Goal: Task Accomplishment & Management: Use online tool/utility

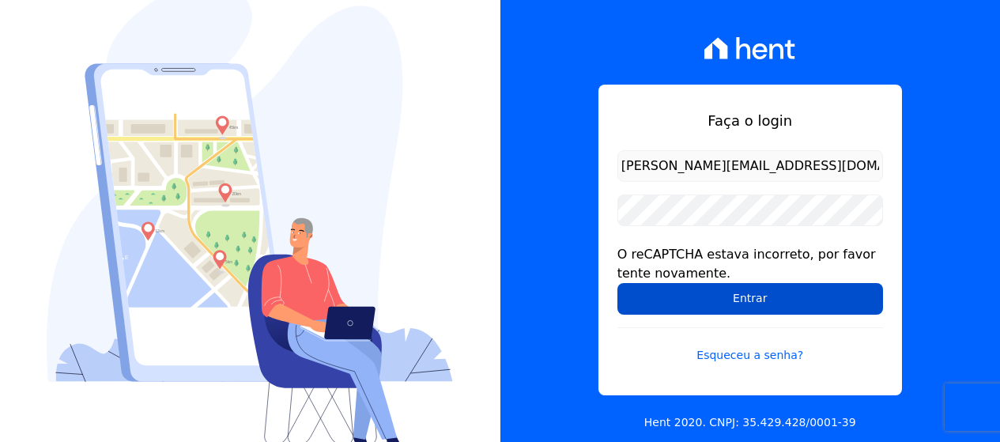
click at [743, 302] on input "Entrar" at bounding box center [750, 299] width 266 height 32
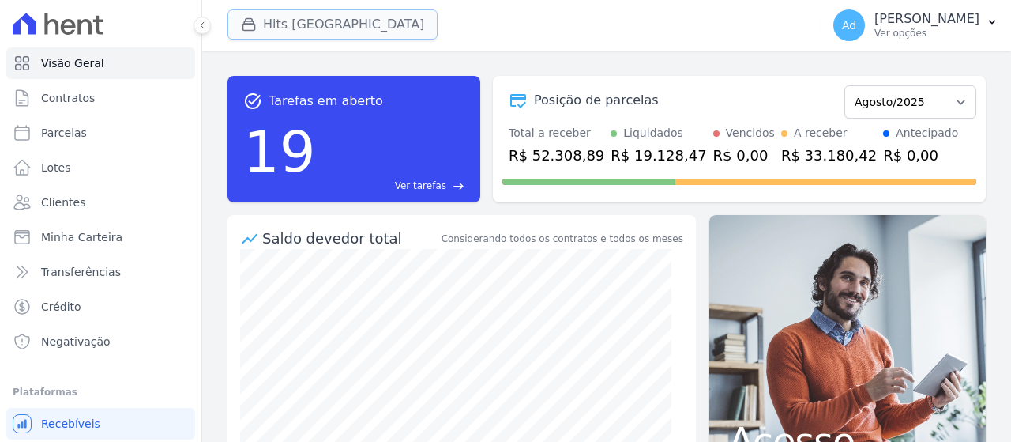
click at [330, 22] on button "Hits [GEOGRAPHIC_DATA]" at bounding box center [333, 24] width 210 height 30
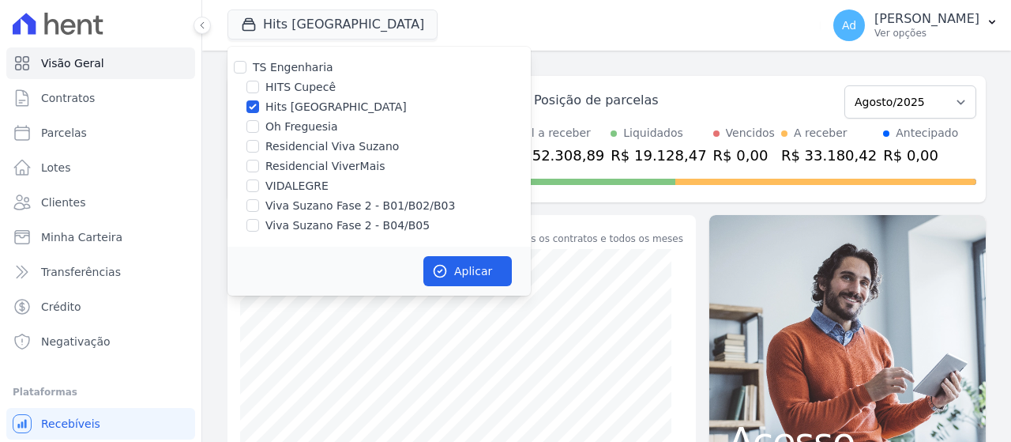
click at [301, 107] on label "Hits [GEOGRAPHIC_DATA]" at bounding box center [336, 107] width 141 height 17
click at [259, 107] on input "Hits [GEOGRAPHIC_DATA]" at bounding box center [253, 106] width 13 height 13
checkbox input "false"
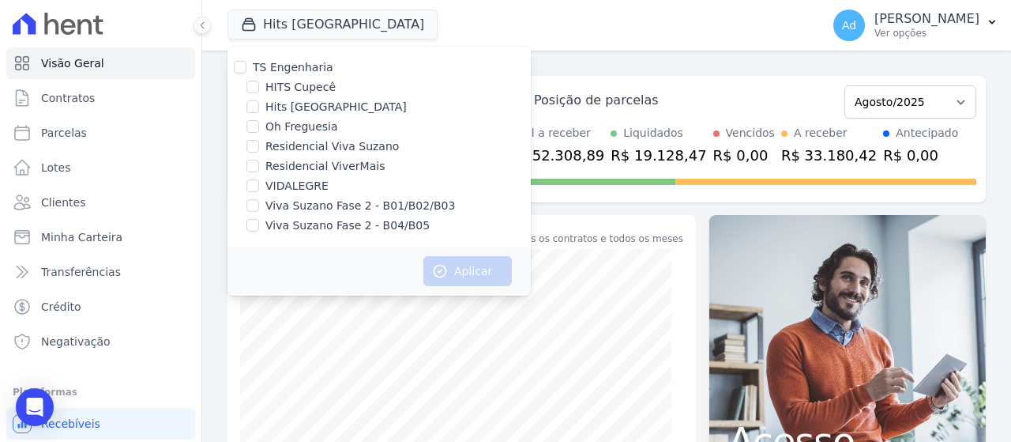
click at [299, 186] on label "VIDALEGRE" at bounding box center [297, 186] width 63 height 17
click at [259, 186] on input "VIDALEGRE" at bounding box center [253, 185] width 13 height 13
checkbox input "true"
click at [443, 264] on icon "button" at bounding box center [440, 271] width 16 height 16
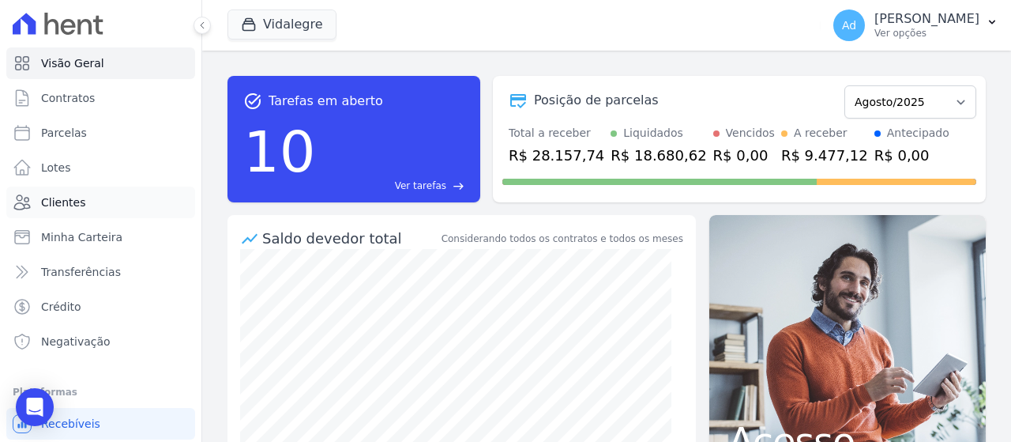
click at [104, 212] on link "Clientes" at bounding box center [100, 202] width 189 height 32
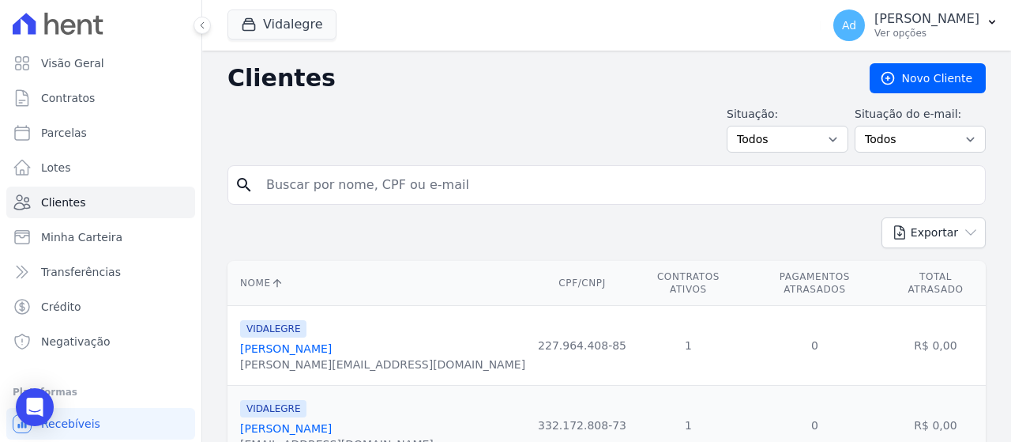
click at [438, 188] on input "search" at bounding box center [618, 185] width 722 height 32
type input "97"
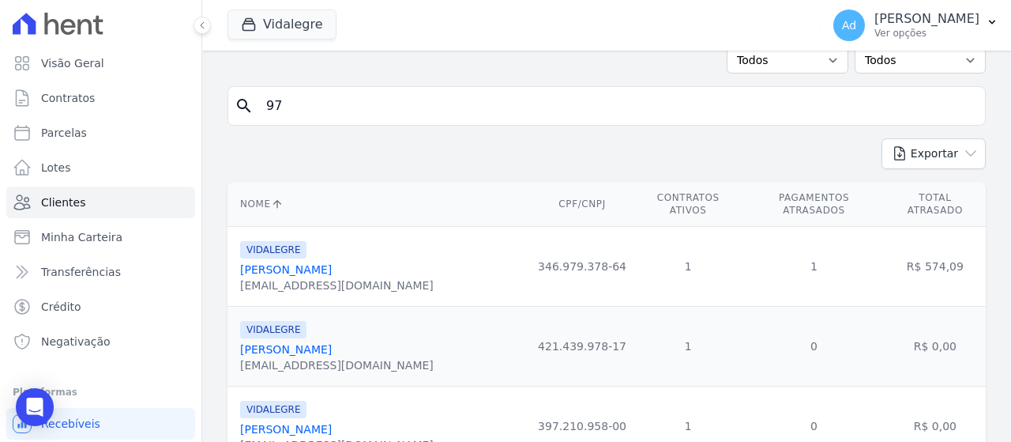
click at [332, 263] on link "Andreia Freires Dos Santos" at bounding box center [286, 269] width 92 height 13
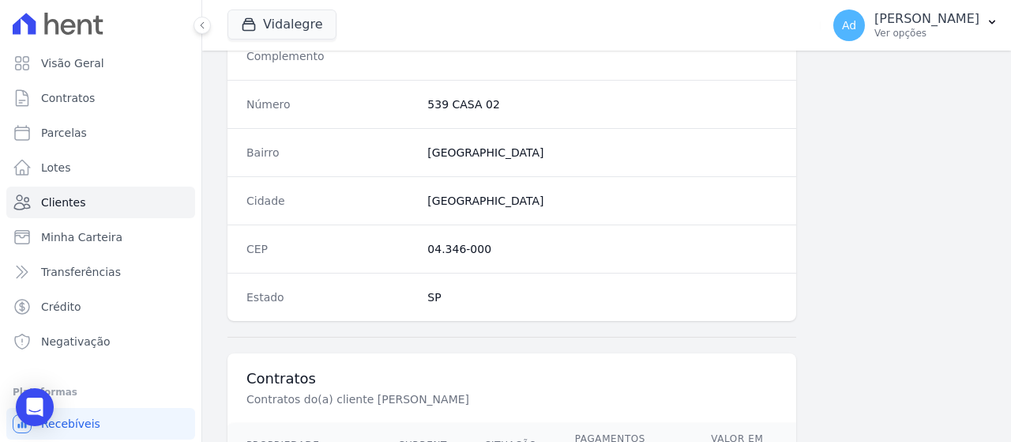
scroll to position [1049, 0]
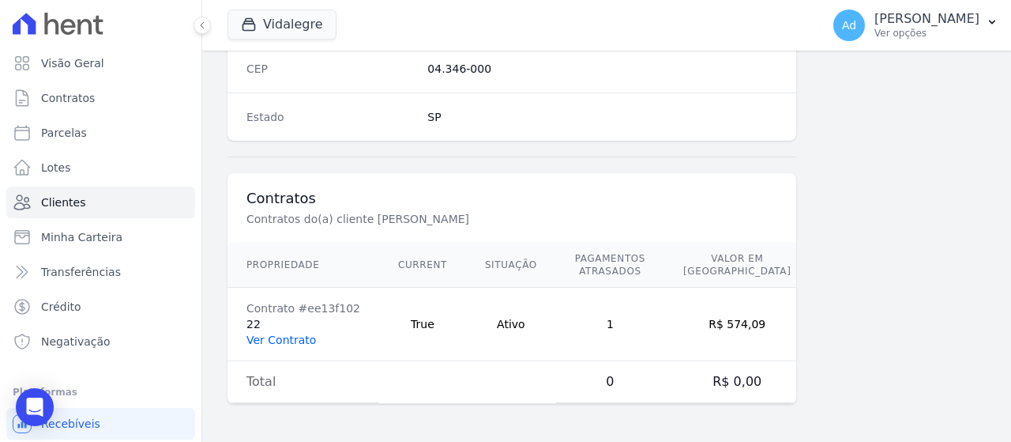
click at [291, 341] on link "Ver Contrato" at bounding box center [282, 339] width 70 height 13
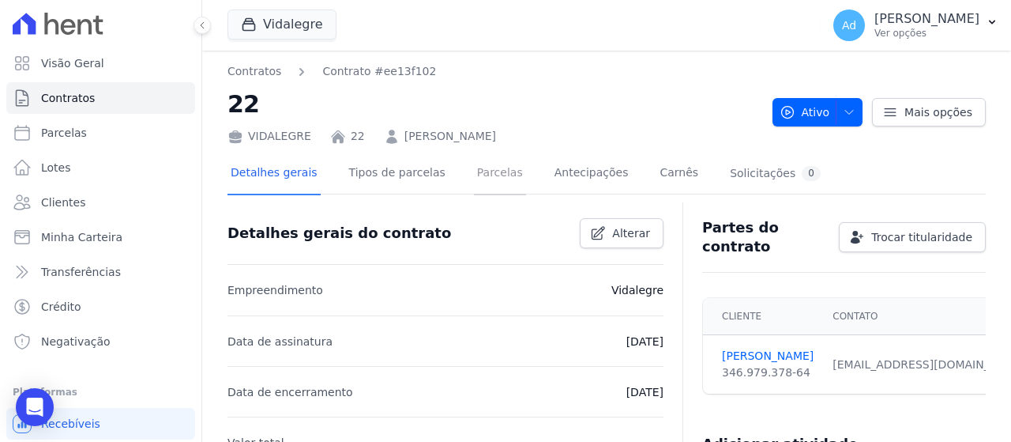
click at [499, 179] on link "Parcelas" at bounding box center [500, 174] width 52 height 42
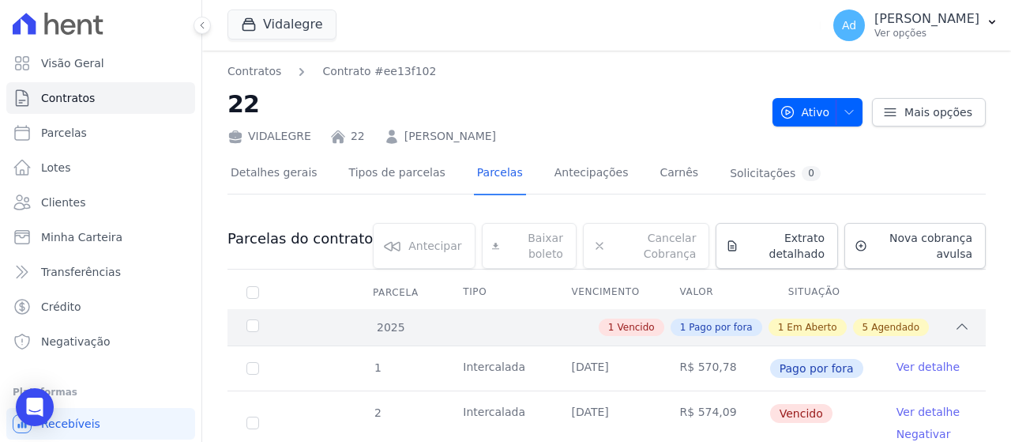
scroll to position [158, 0]
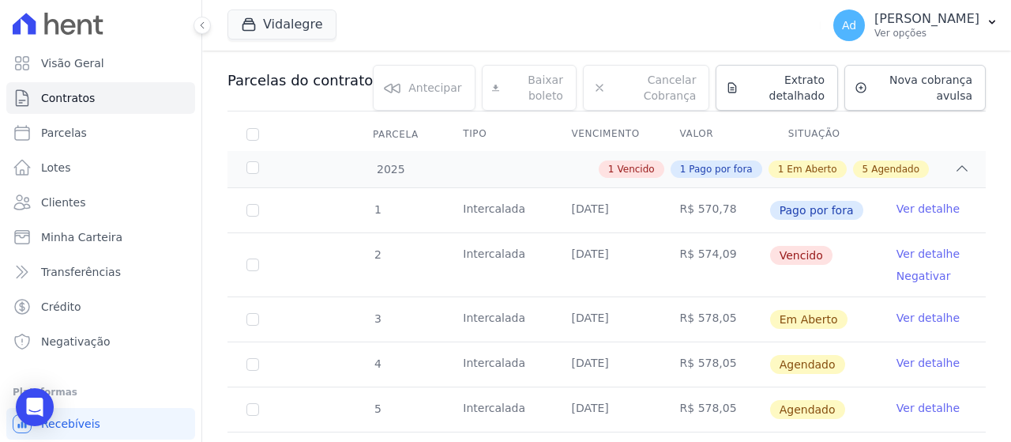
click at [915, 320] on link "Ver detalhe" at bounding box center [928, 318] width 63 height 16
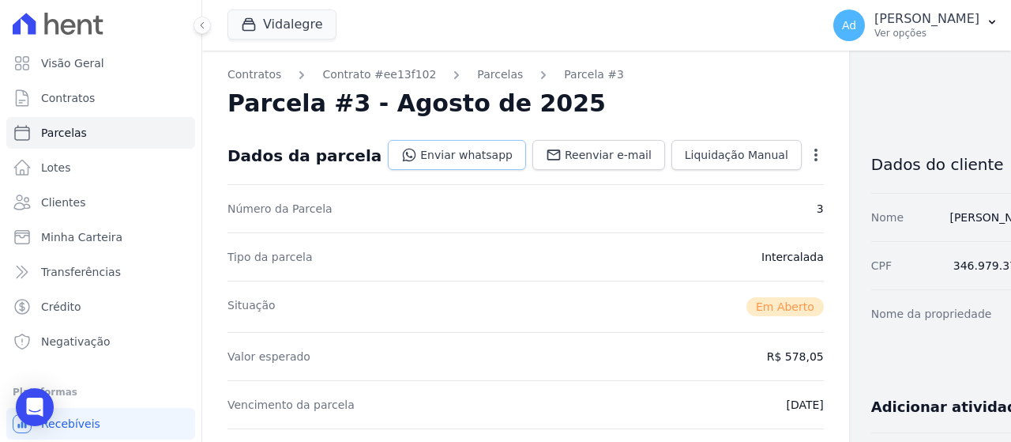
click at [425, 156] on link "Enviar whatsapp" at bounding box center [457, 155] width 138 height 30
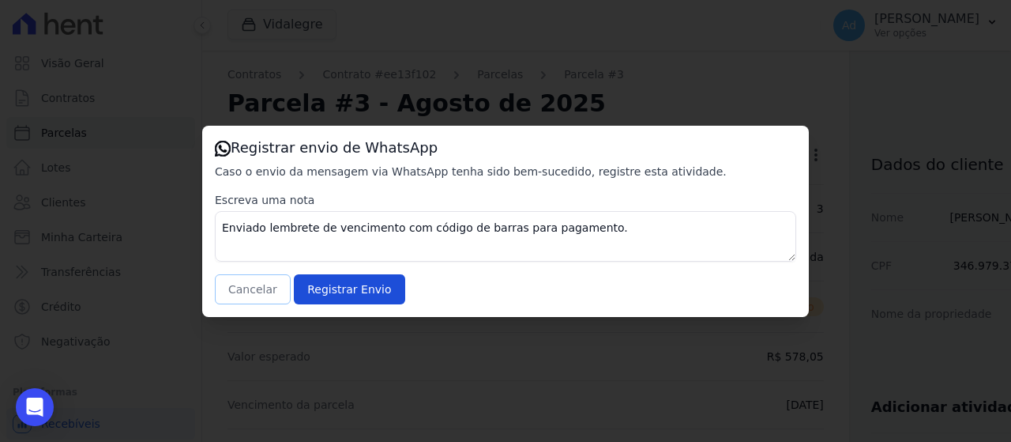
click at [251, 288] on button "Cancelar" at bounding box center [253, 289] width 76 height 30
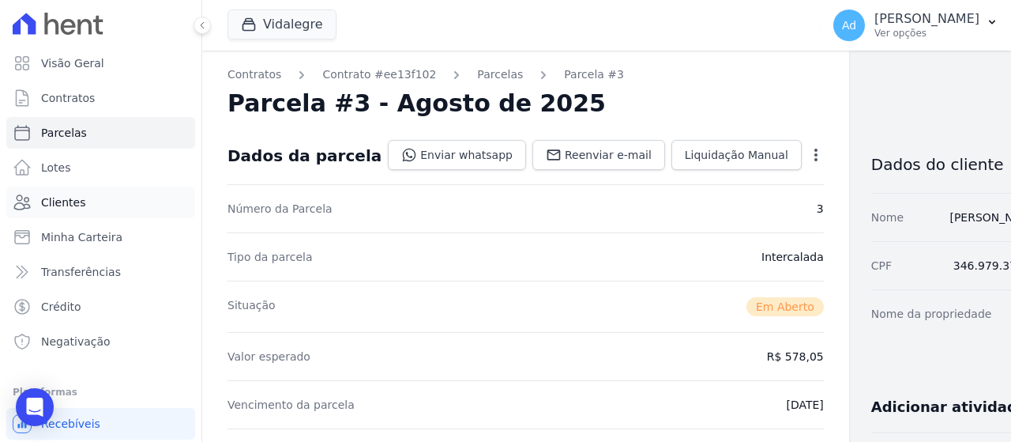
click at [119, 205] on link "Clientes" at bounding box center [100, 202] width 189 height 32
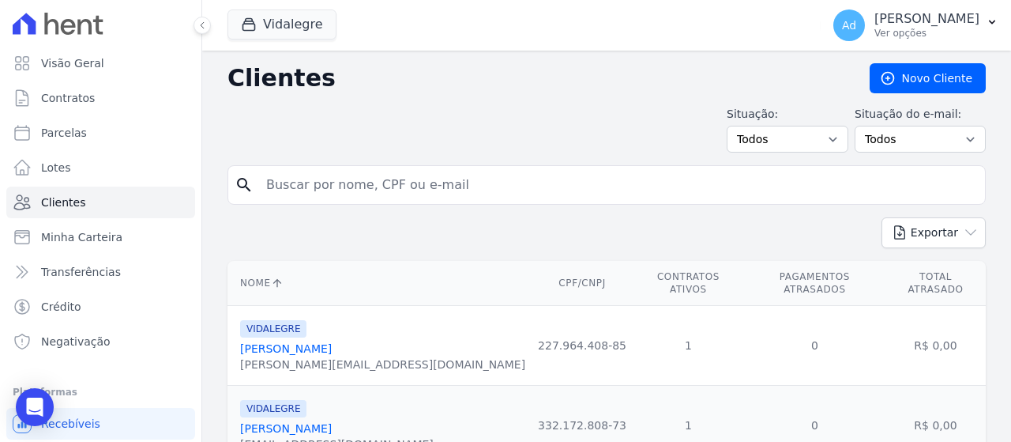
click at [375, 189] on input "search" at bounding box center [618, 185] width 722 height 32
type input "jessica"
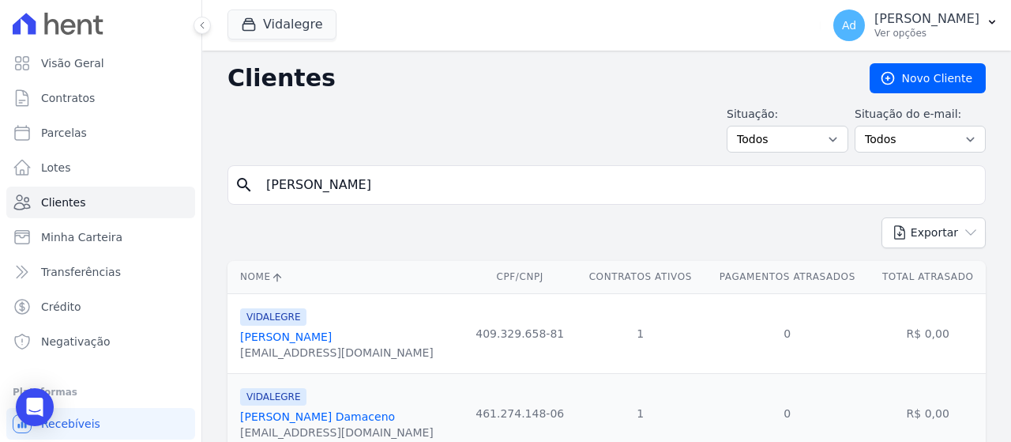
scroll to position [61, 0]
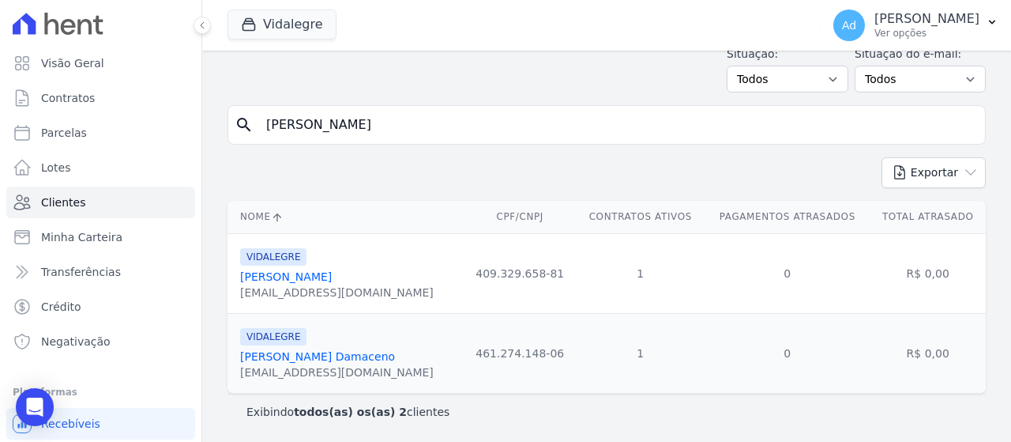
click at [346, 354] on link "Jessica Paiva Damaceno" at bounding box center [317, 356] width 155 height 13
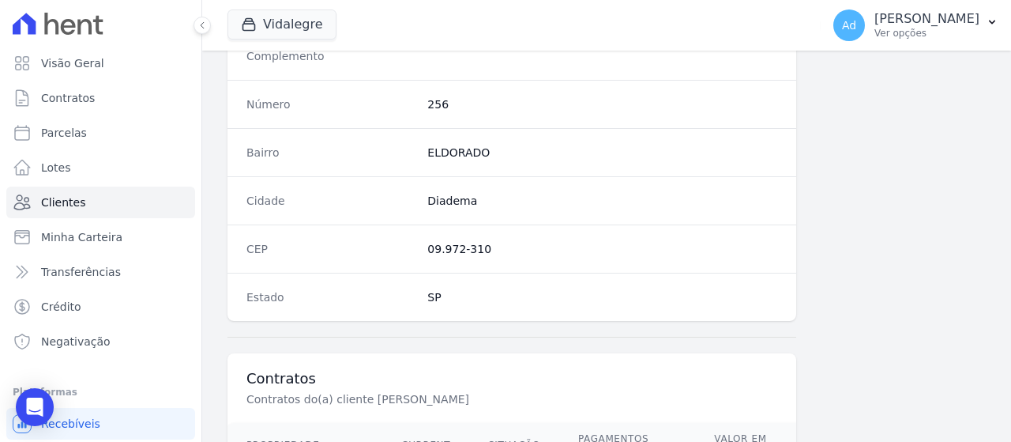
scroll to position [1049, 0]
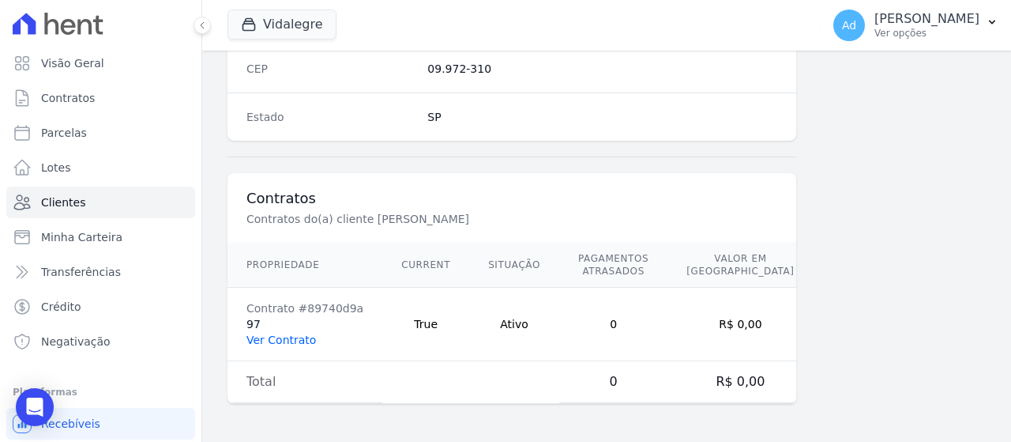
click at [286, 341] on link "Ver Contrato" at bounding box center [282, 339] width 70 height 13
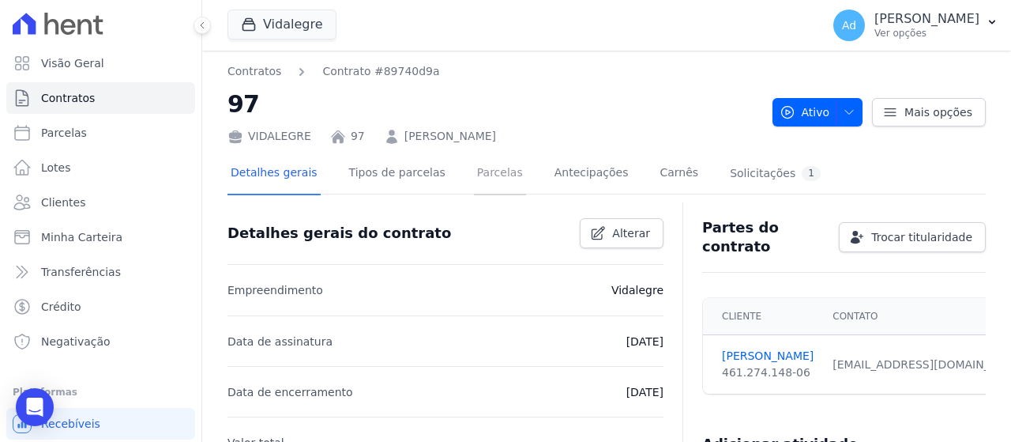
click at [474, 163] on link "Parcelas" at bounding box center [500, 174] width 52 height 42
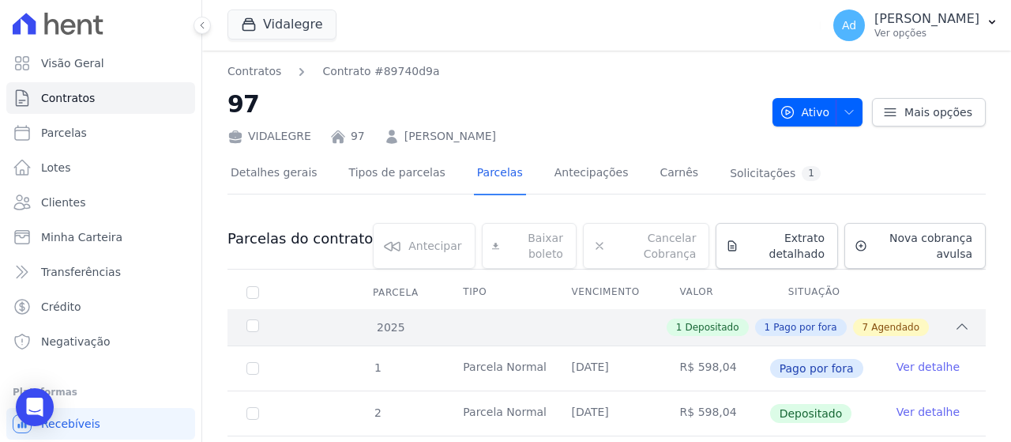
scroll to position [158, 0]
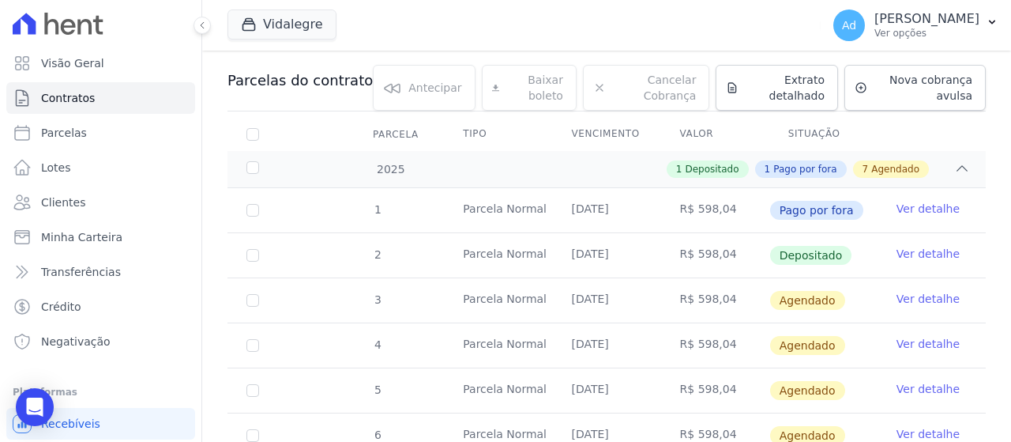
click at [917, 300] on link "Ver detalhe" at bounding box center [928, 299] width 63 height 16
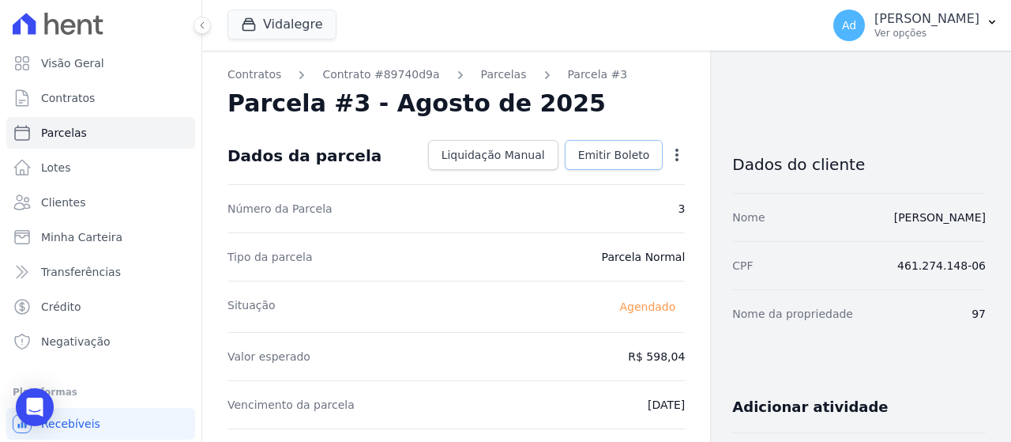
click at [616, 151] on span "Emitir Boleto" at bounding box center [614, 155] width 72 height 16
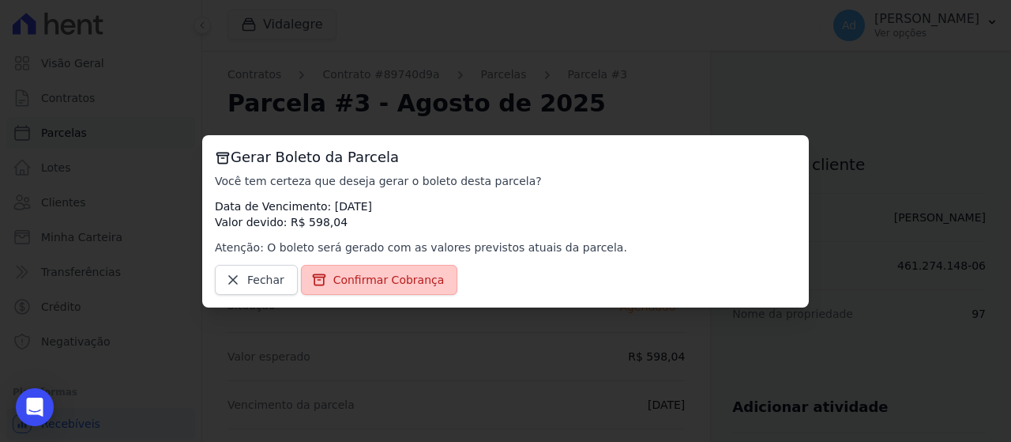
click at [380, 283] on span "Confirmar Cobrança" at bounding box center [388, 280] width 111 height 16
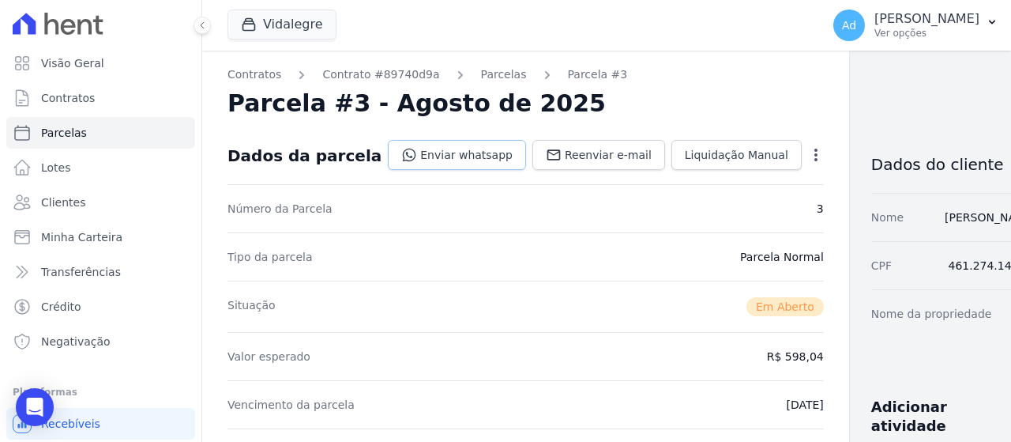
click at [454, 155] on link "Enviar whatsapp" at bounding box center [457, 155] width 138 height 30
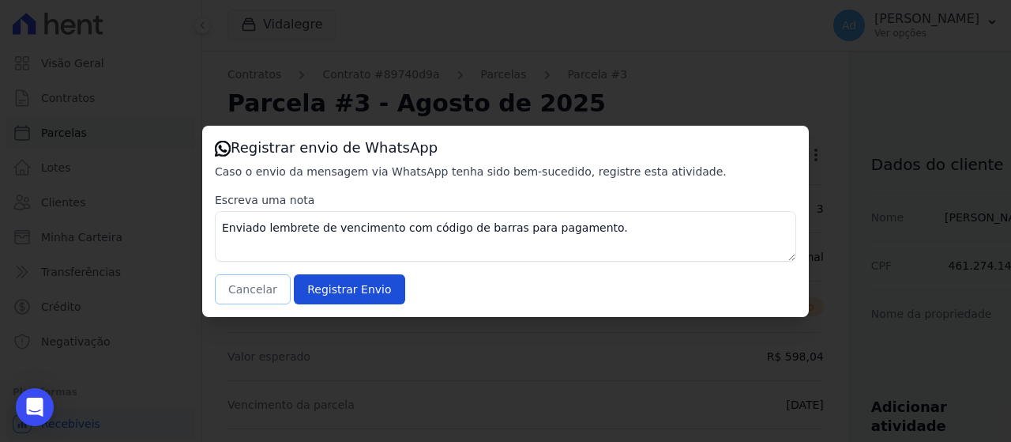
click at [232, 293] on button "Cancelar" at bounding box center [253, 289] width 76 height 30
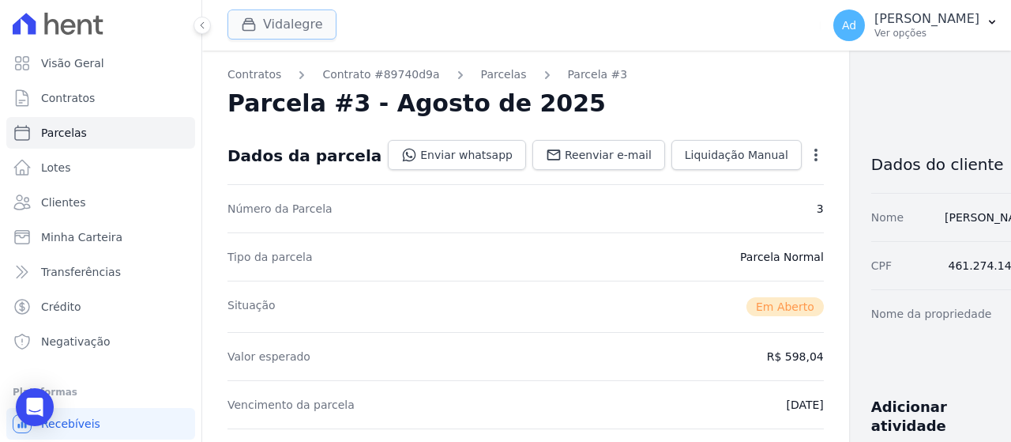
click at [303, 39] on button "Vidalegre" at bounding box center [282, 24] width 109 height 30
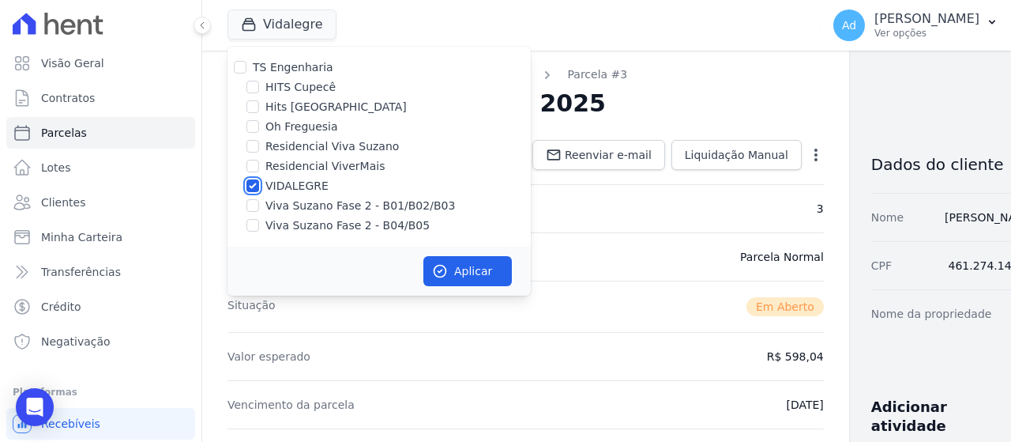
click at [255, 181] on input "VIDALEGRE" at bounding box center [253, 185] width 13 height 13
checkbox input "false"
click at [252, 130] on input "Oh Freguesia" at bounding box center [253, 126] width 13 height 13
checkbox input "true"
click at [450, 270] on button "Aplicar" at bounding box center [468, 271] width 89 height 30
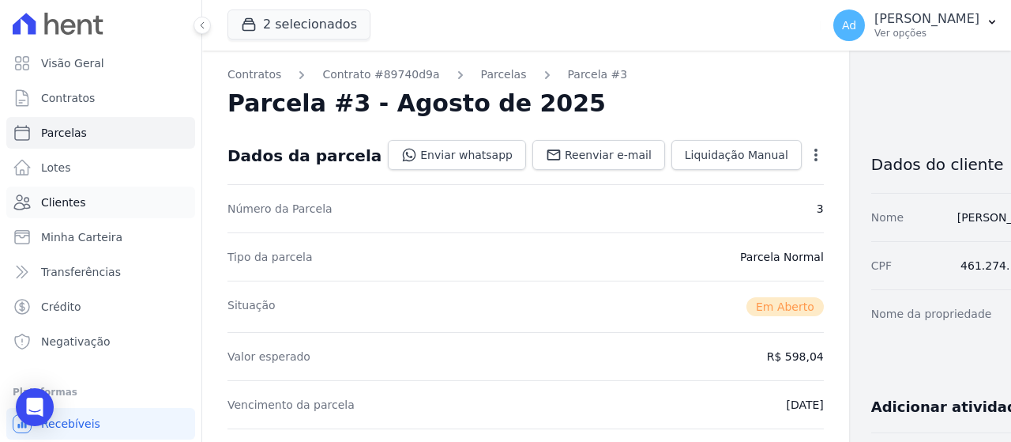
click at [58, 202] on span "Clientes" at bounding box center [63, 202] width 44 height 16
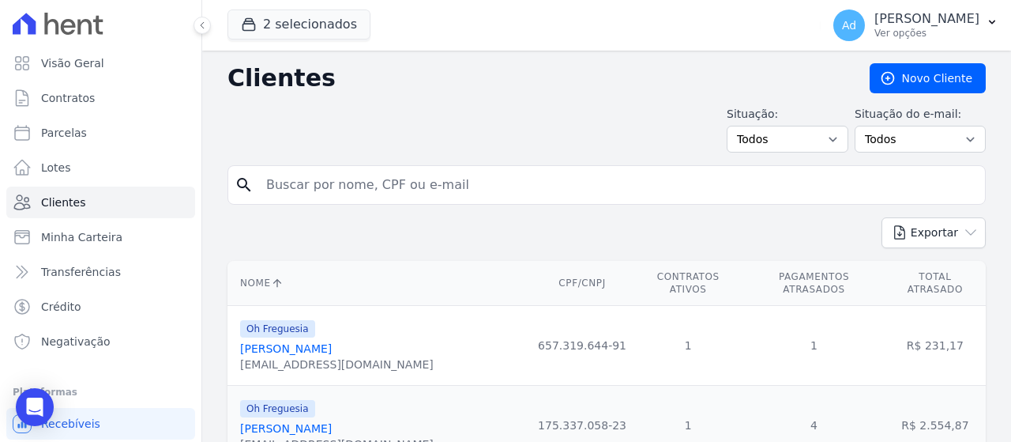
click at [374, 194] on input "search" at bounding box center [618, 185] width 722 height 32
type input "matheus"
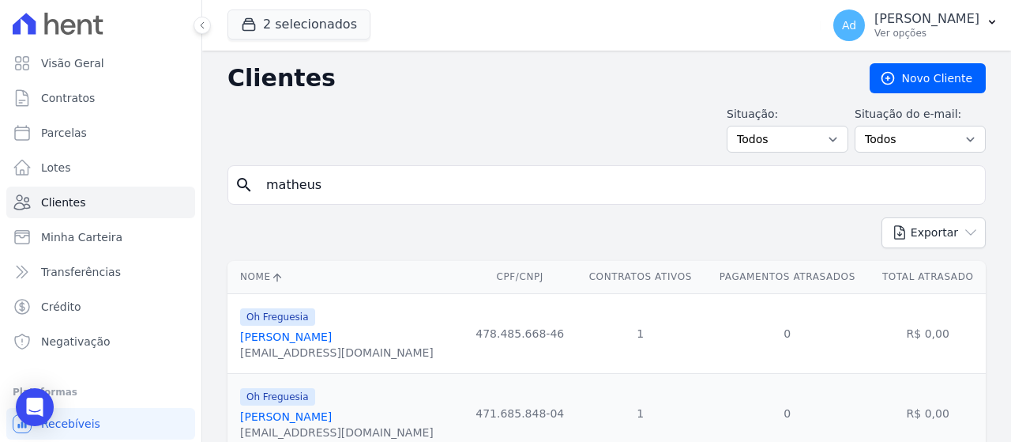
scroll to position [61, 0]
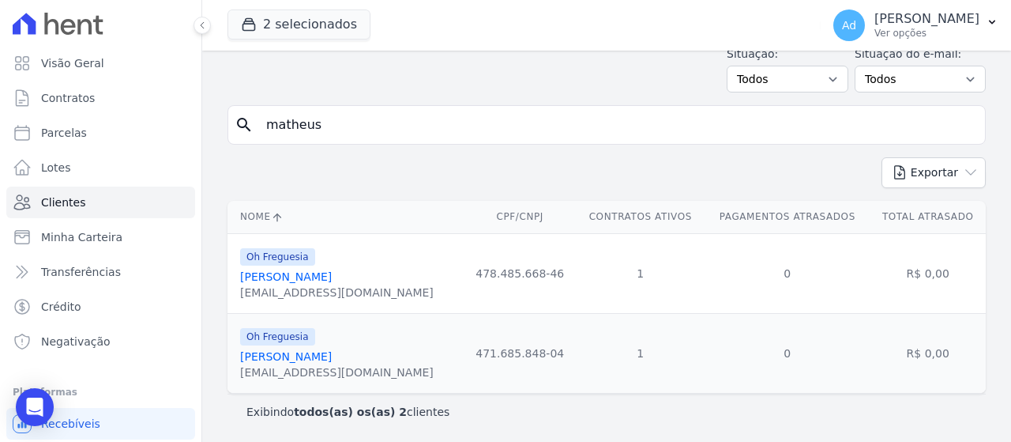
click at [281, 362] on link "Matheus Salles Moraes" at bounding box center [286, 356] width 92 height 13
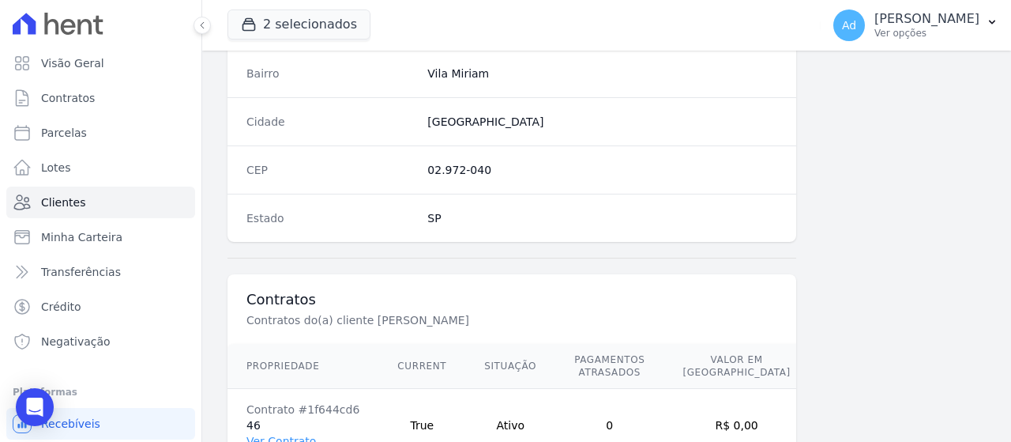
scroll to position [1049, 0]
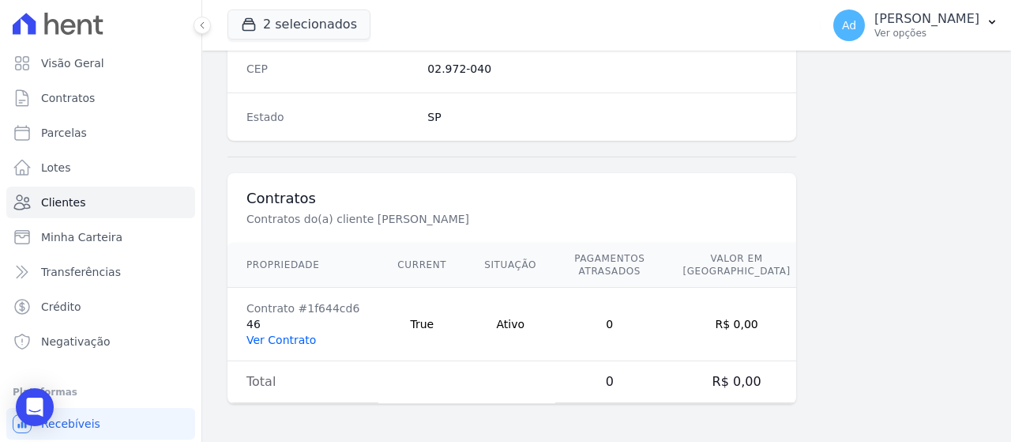
click at [286, 339] on link "Ver Contrato" at bounding box center [282, 339] width 70 height 13
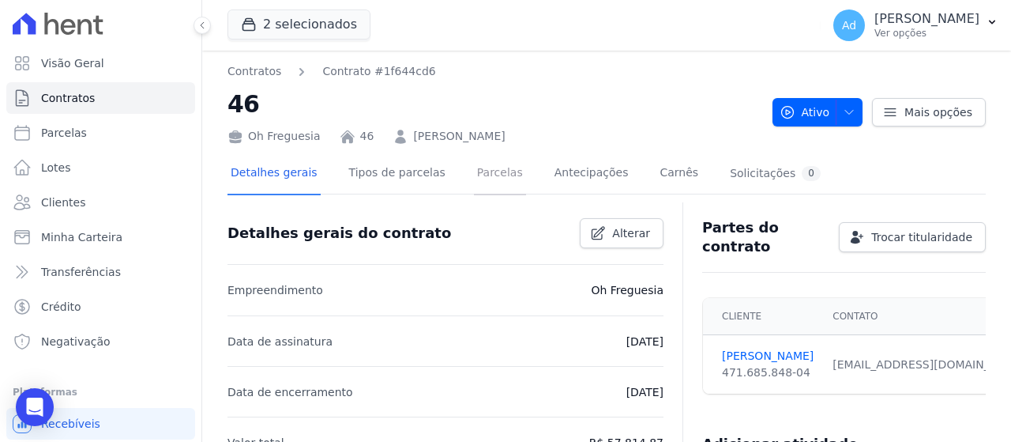
click at [476, 183] on link "Parcelas" at bounding box center [500, 174] width 52 height 42
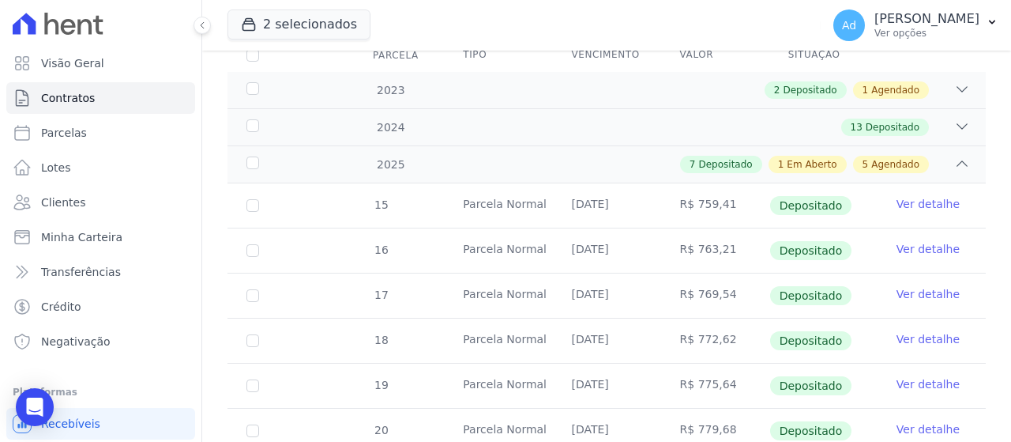
scroll to position [395, 0]
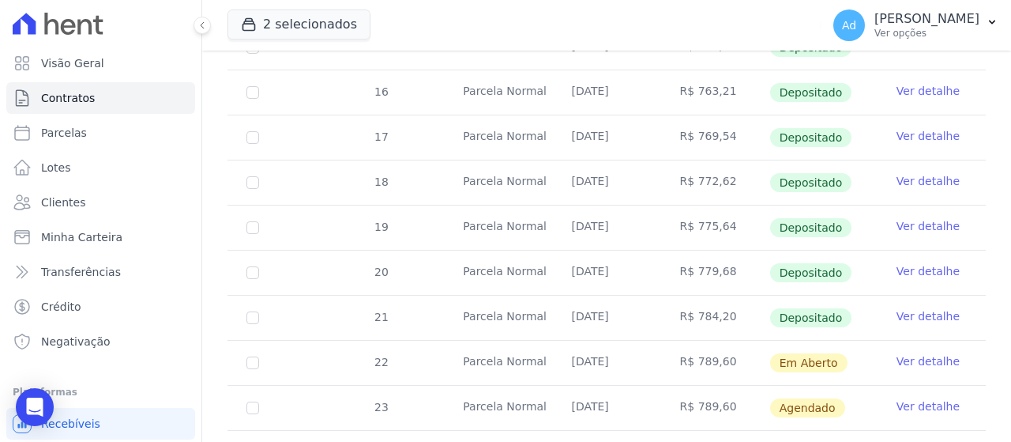
click at [910, 359] on link "Ver detalhe" at bounding box center [928, 361] width 63 height 16
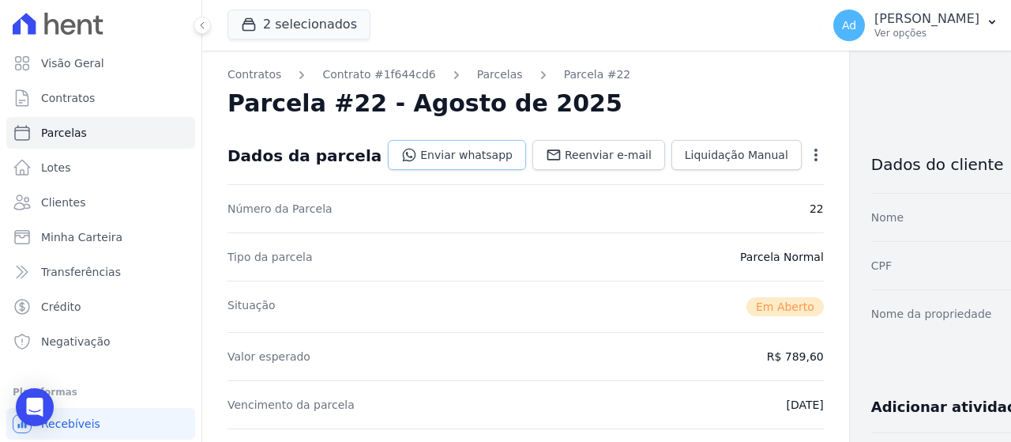
click at [444, 148] on link "Enviar whatsapp" at bounding box center [457, 155] width 138 height 30
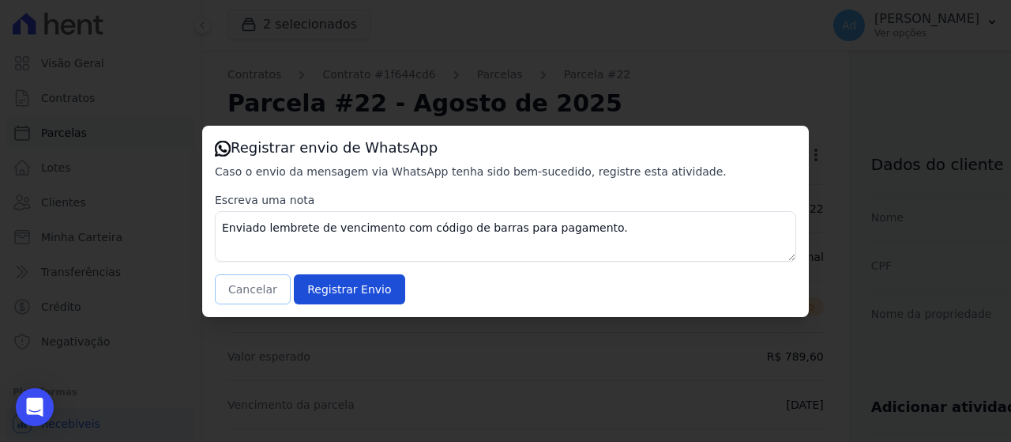
drag, startPoint x: 246, startPoint y: 291, endPoint x: 242, endPoint y: 243, distance: 48.4
click at [245, 291] on button "Cancelar" at bounding box center [253, 289] width 76 height 30
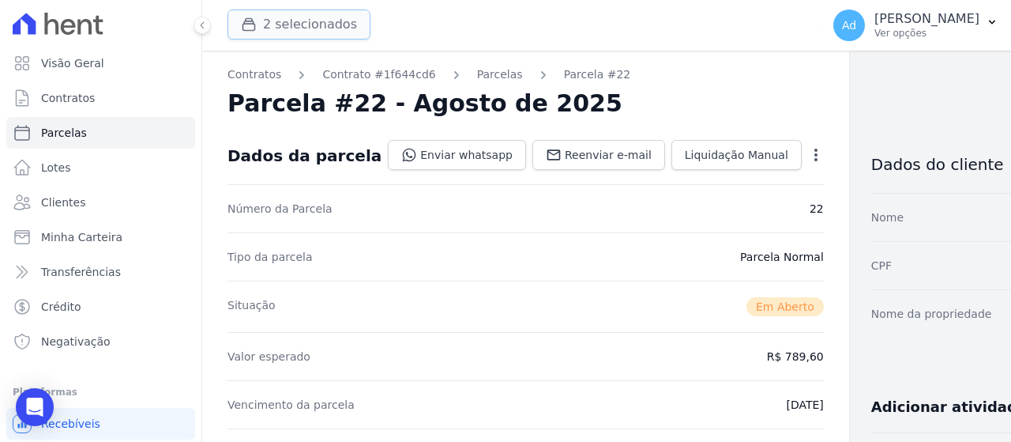
click at [282, 27] on button "2 selecionados" at bounding box center [299, 24] width 143 height 30
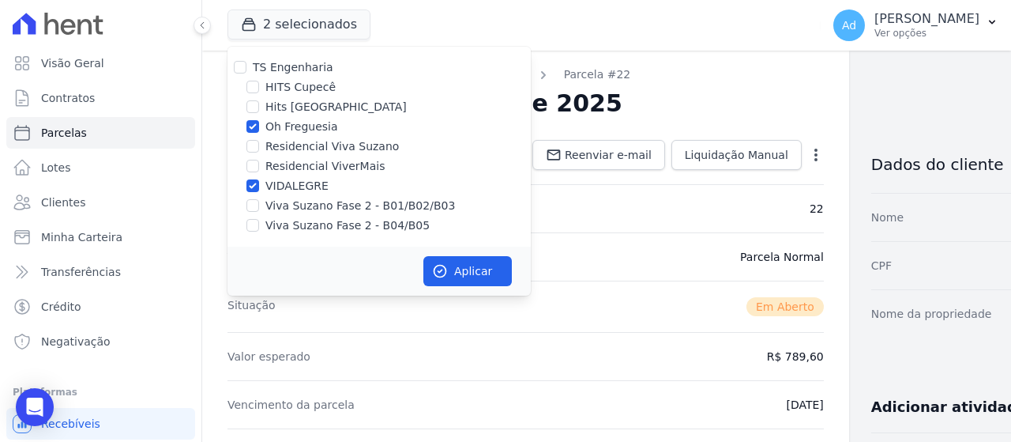
click at [287, 126] on label "Oh Freguesia" at bounding box center [302, 127] width 73 height 17
click at [259, 126] on input "Oh Freguesia" at bounding box center [253, 126] width 13 height 13
checkbox input "false"
click at [458, 269] on button "Aplicar" at bounding box center [468, 271] width 89 height 30
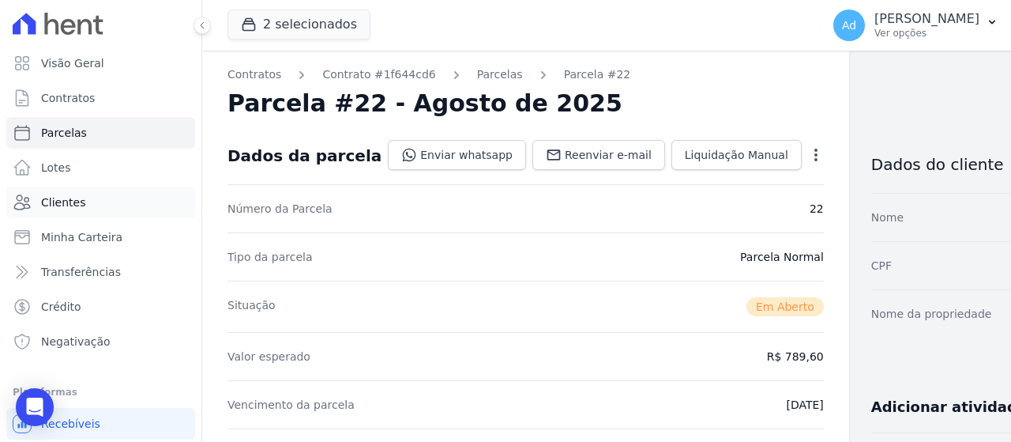
click at [96, 199] on link "Clientes" at bounding box center [100, 202] width 189 height 32
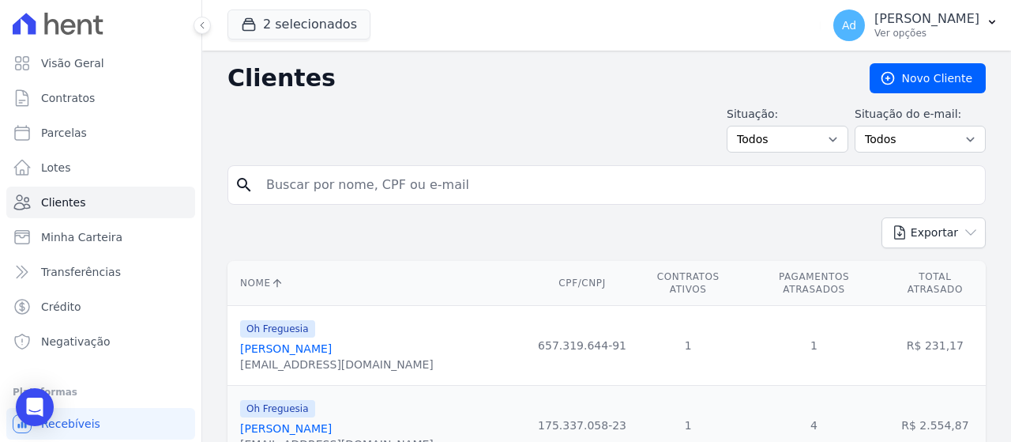
click at [500, 188] on input "search" at bounding box center [618, 185] width 722 height 32
type input "fernanda"
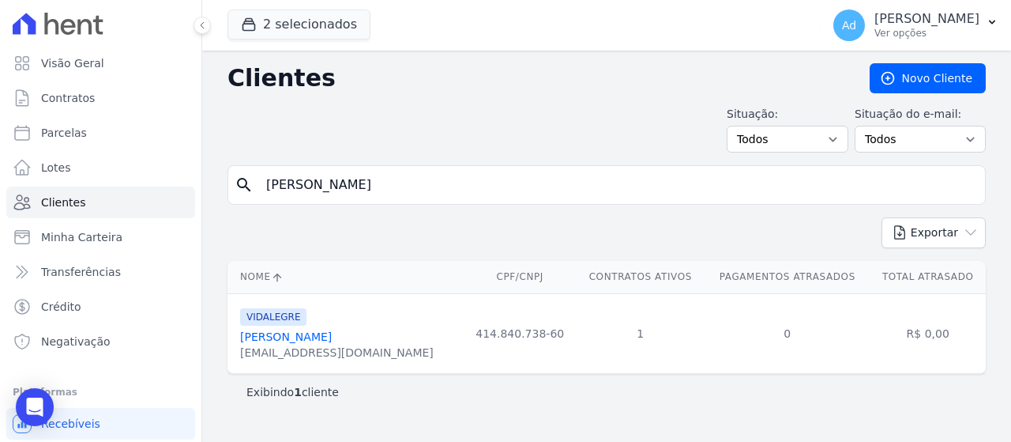
click at [313, 340] on link "Fernanda Maria Da Silva" at bounding box center [286, 336] width 92 height 13
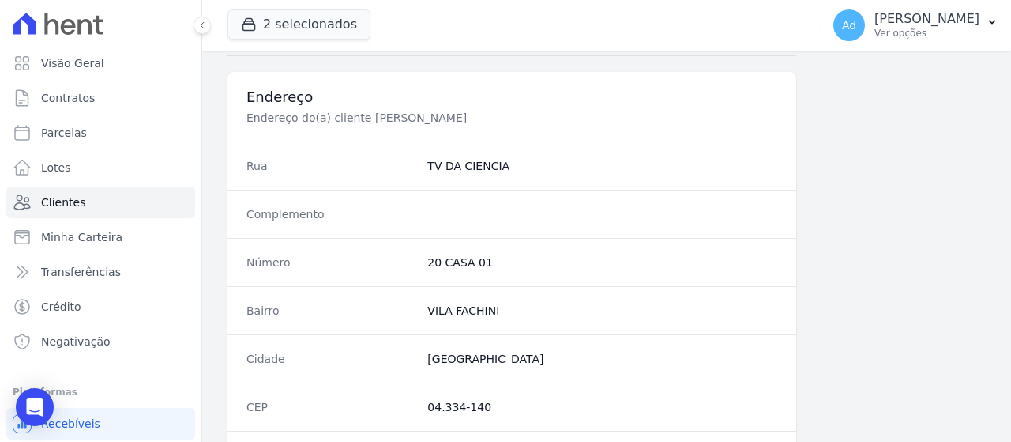
scroll to position [1049, 0]
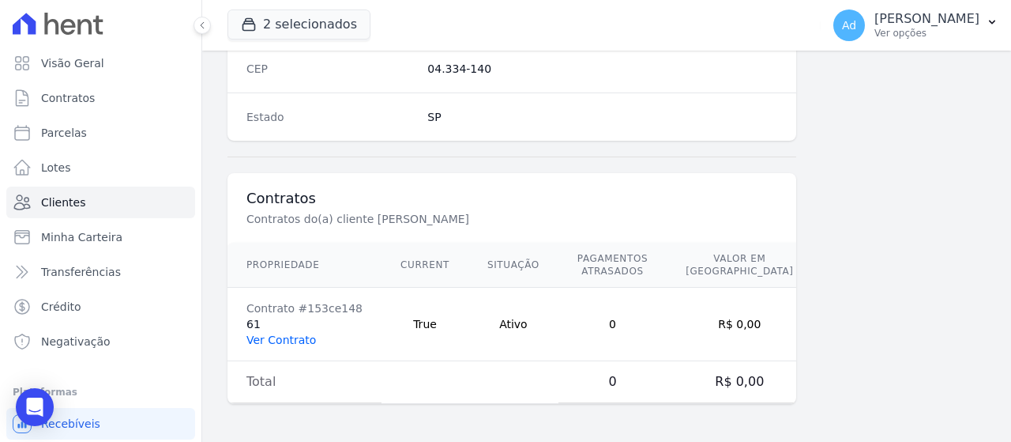
click at [277, 342] on link "Ver Contrato" at bounding box center [282, 339] width 70 height 13
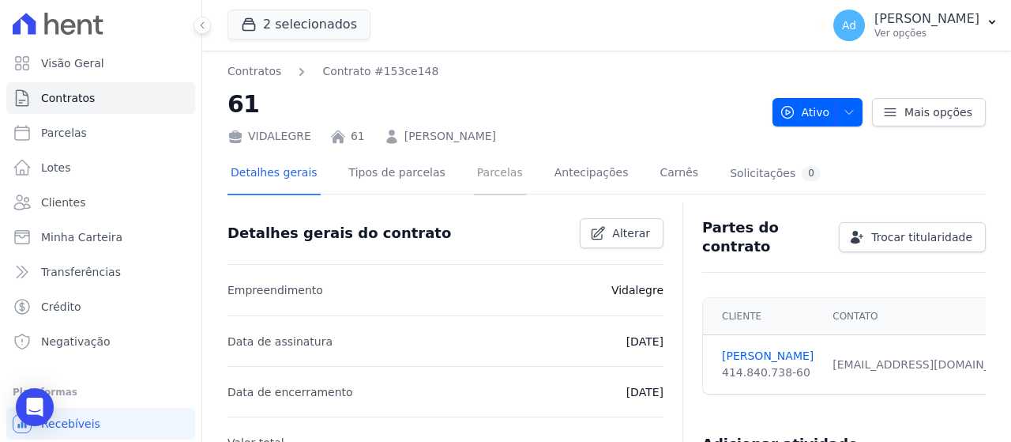
click at [495, 182] on link "Parcelas" at bounding box center [500, 174] width 52 height 42
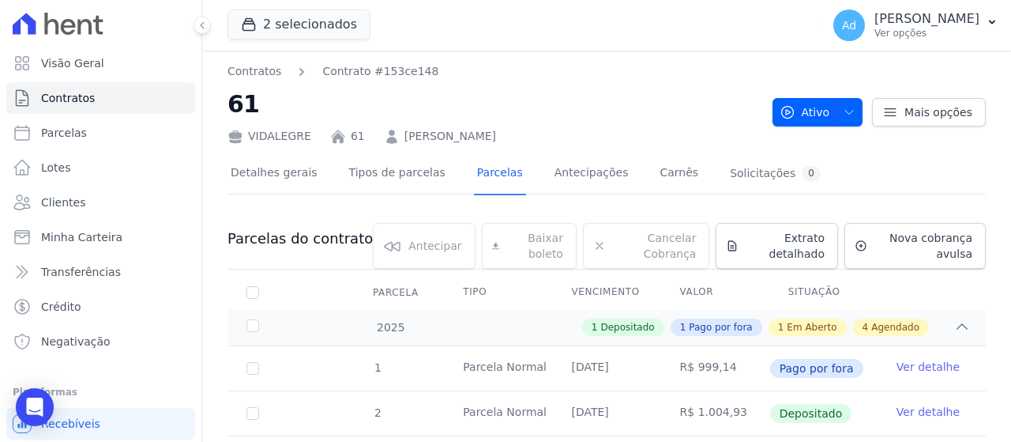
scroll to position [237, 0]
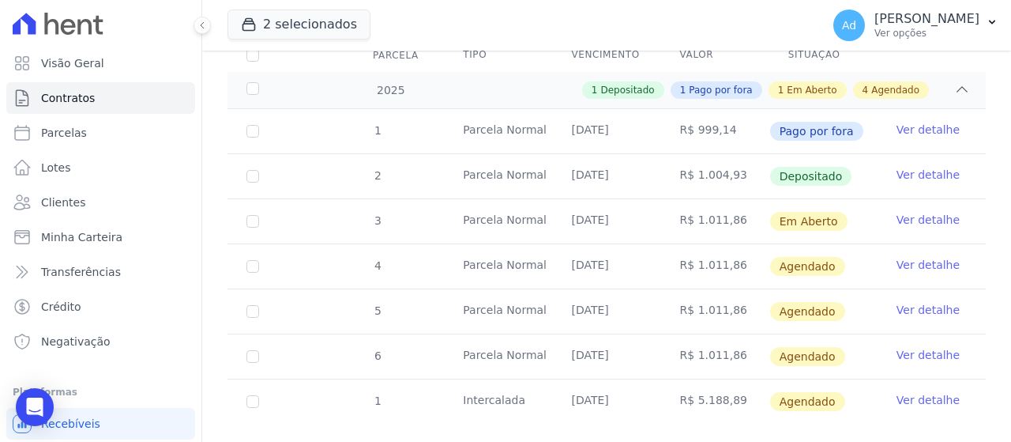
click at [917, 221] on link "Ver detalhe" at bounding box center [928, 220] width 63 height 16
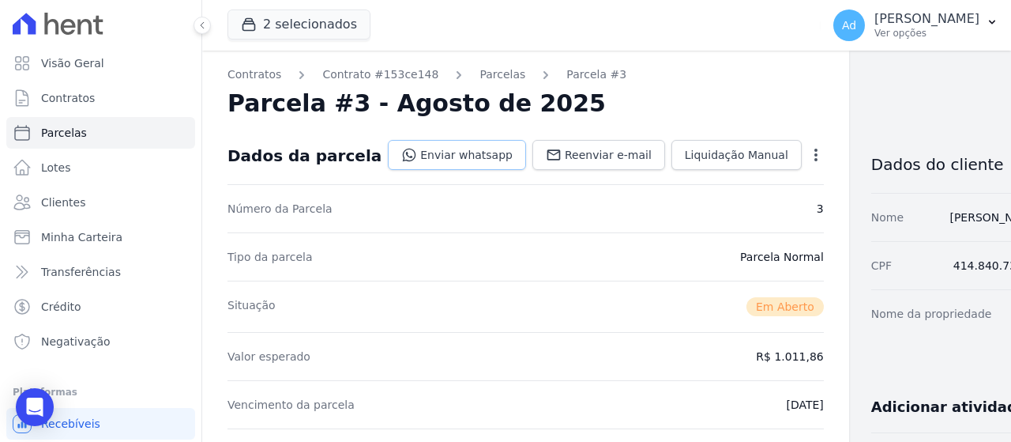
click at [406, 149] on link "Enviar whatsapp" at bounding box center [457, 155] width 138 height 30
